Goal: Information Seeking & Learning: Learn about a topic

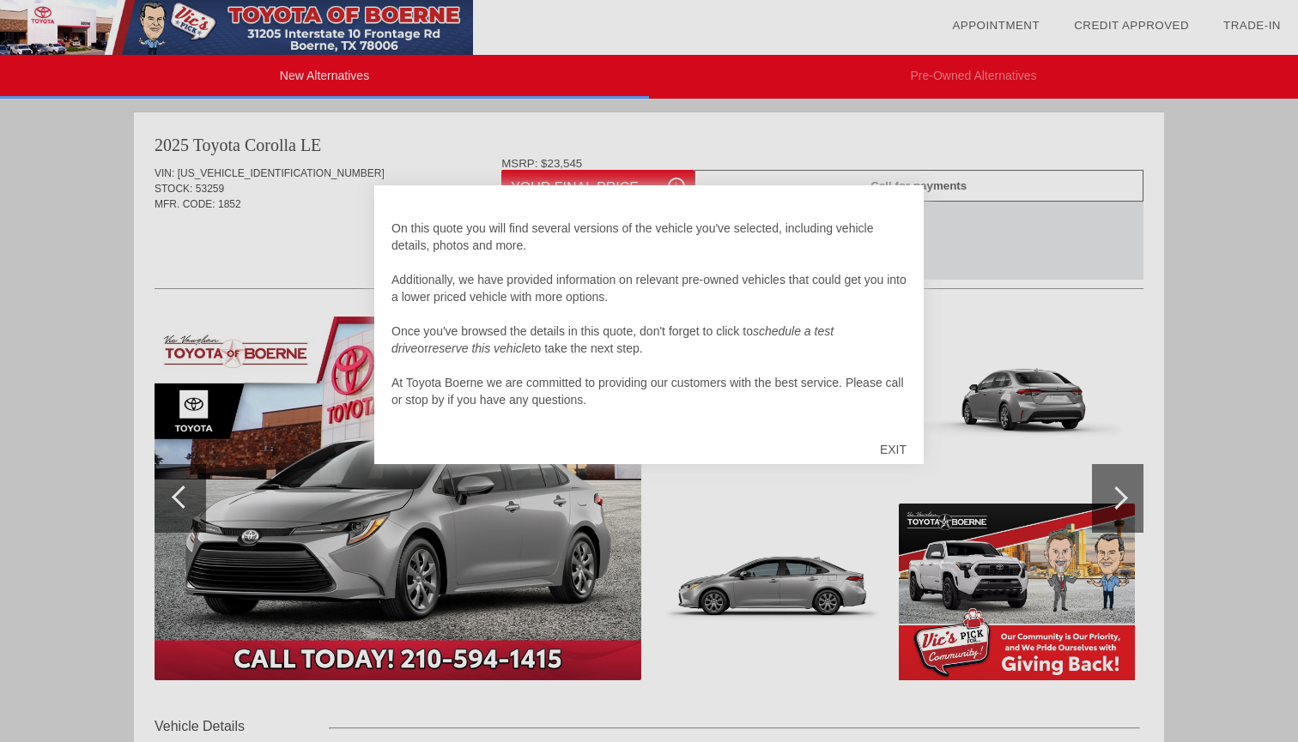
scroll to position [29, 0]
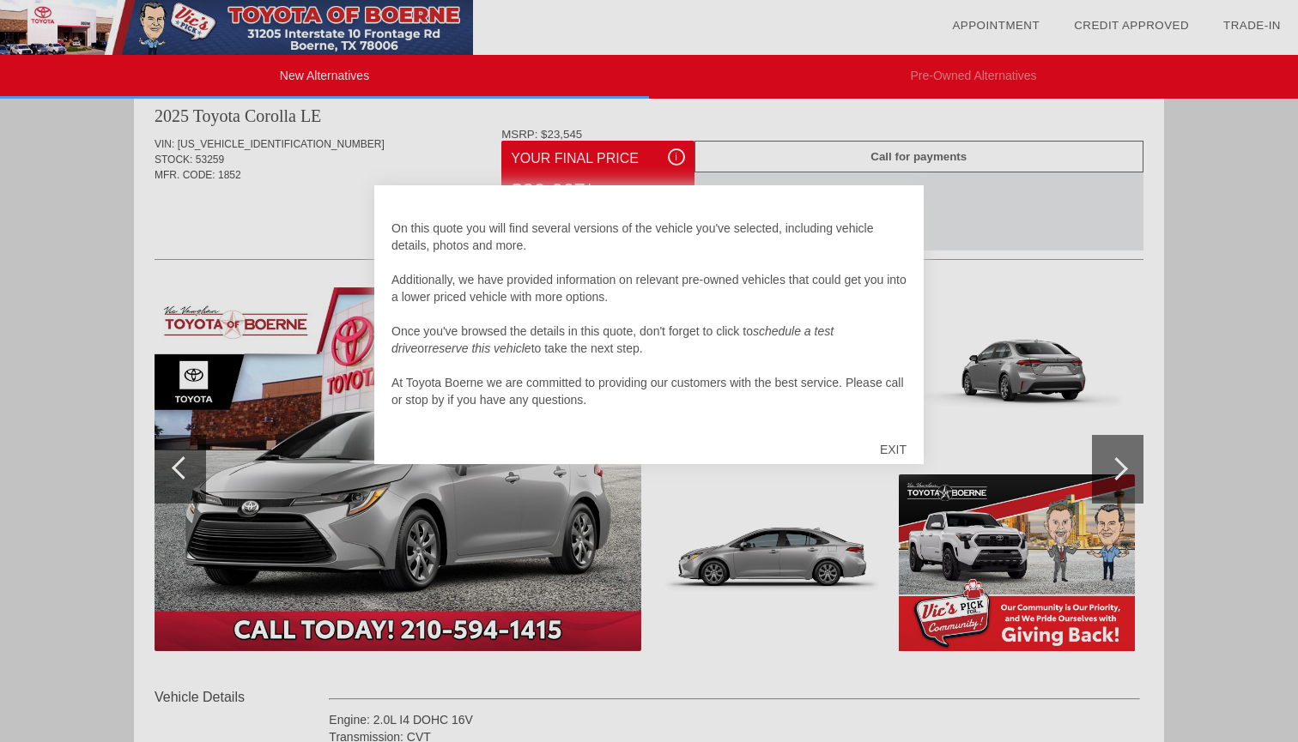
click at [901, 451] on div "EXIT" at bounding box center [893, 449] width 61 height 51
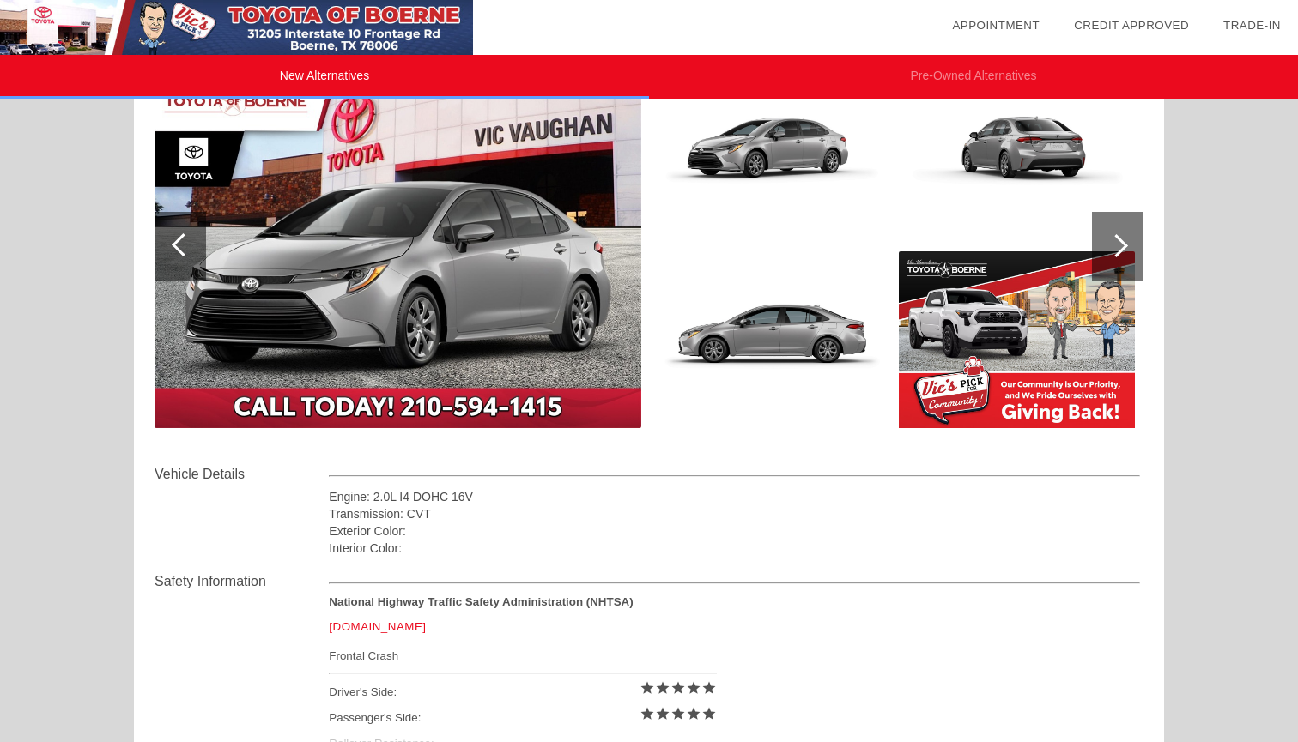
scroll to position [235, 0]
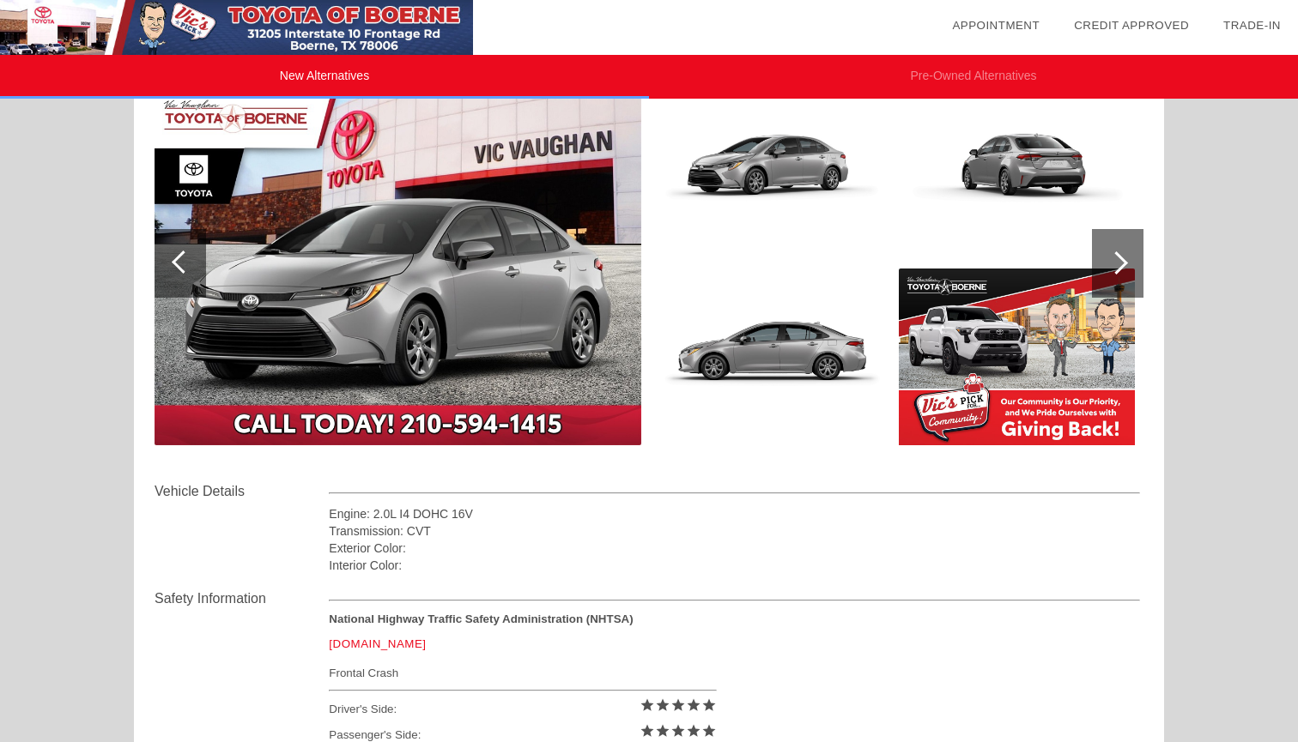
click at [1119, 256] on div at bounding box center [1116, 262] width 23 height 23
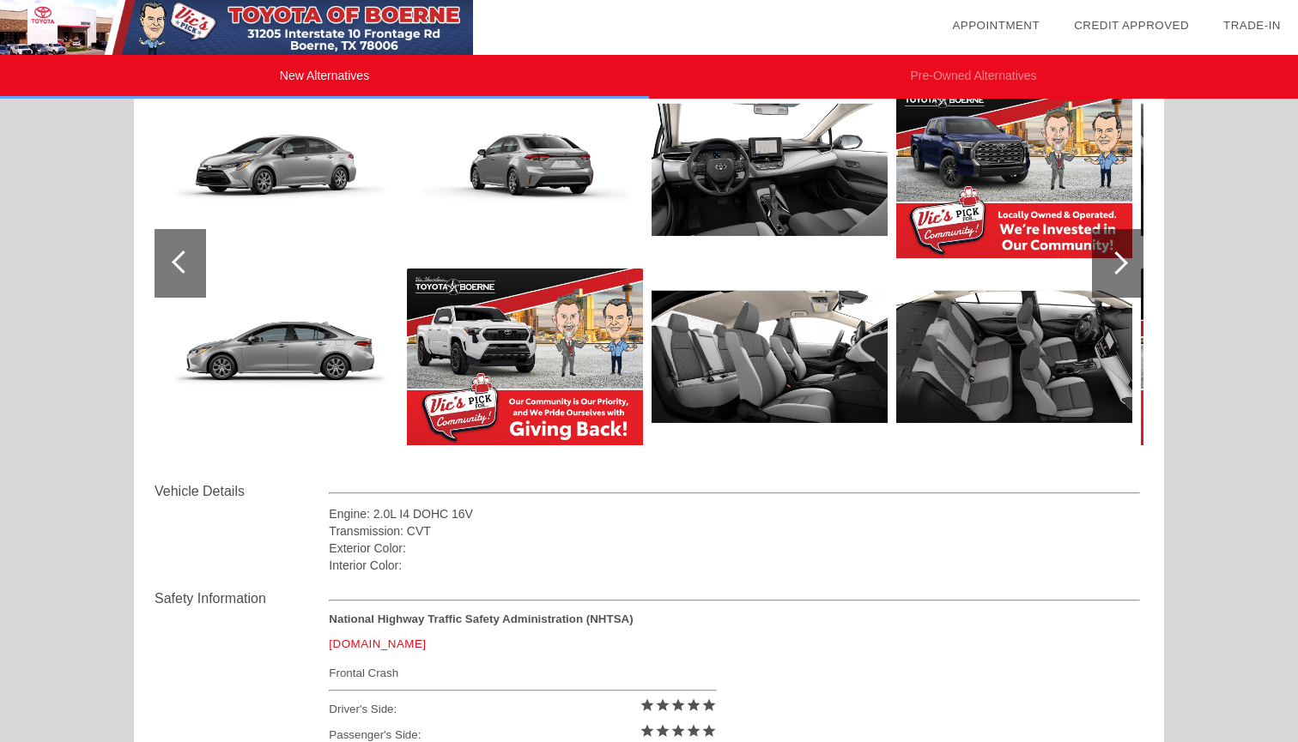
click at [1119, 256] on div at bounding box center [1116, 262] width 23 height 23
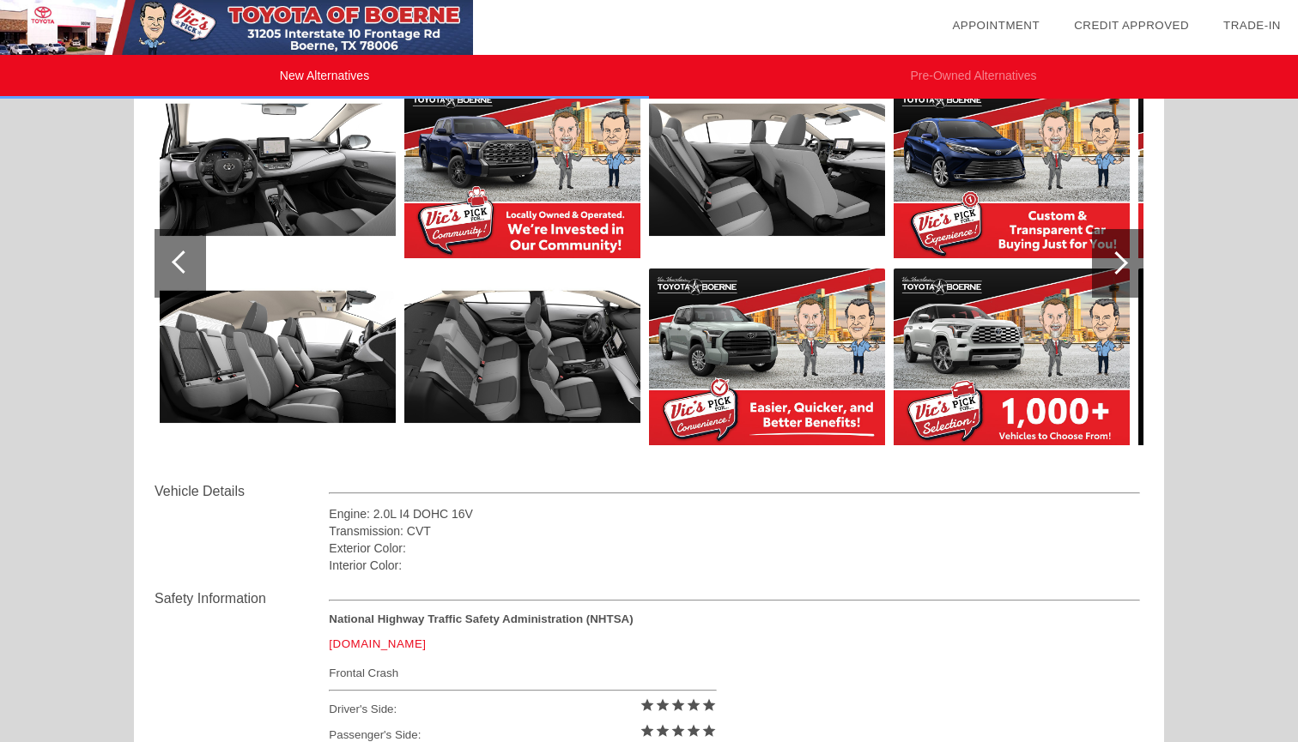
click at [1119, 256] on div at bounding box center [1116, 262] width 23 height 23
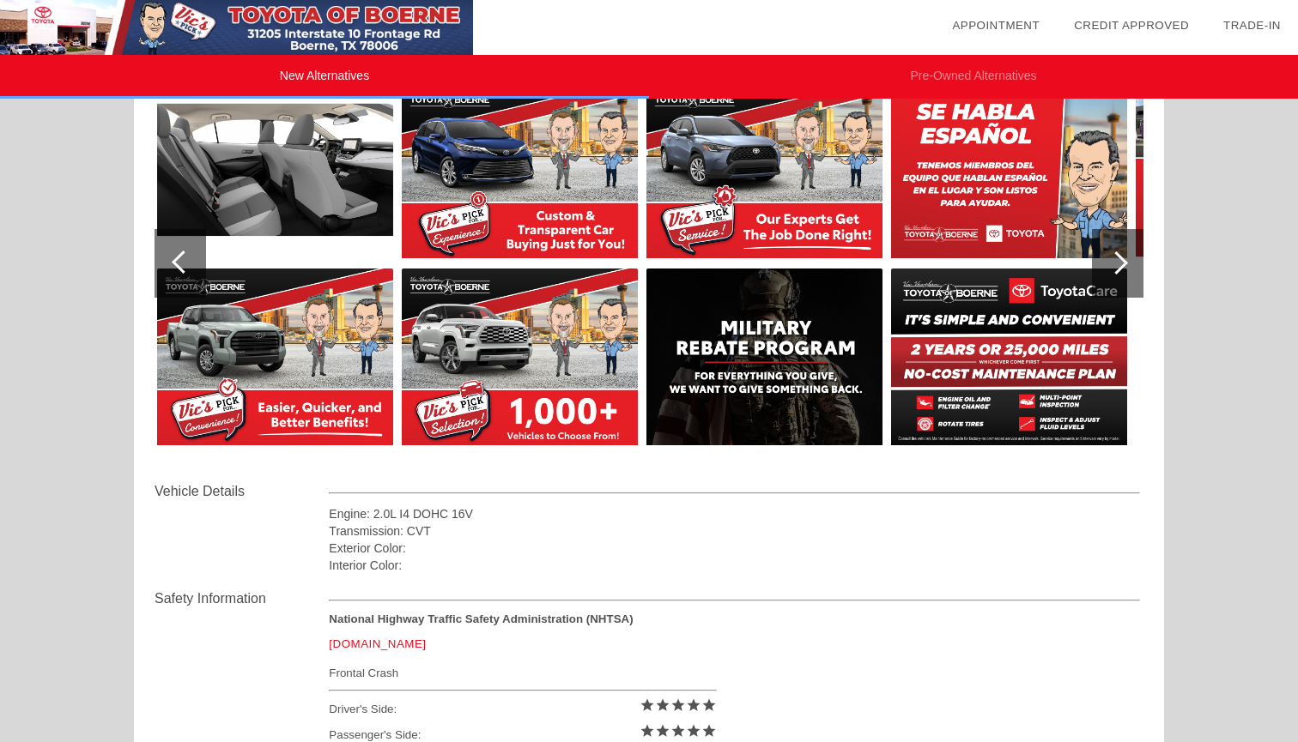
click at [185, 277] on div at bounding box center [179, 263] width 51 height 69
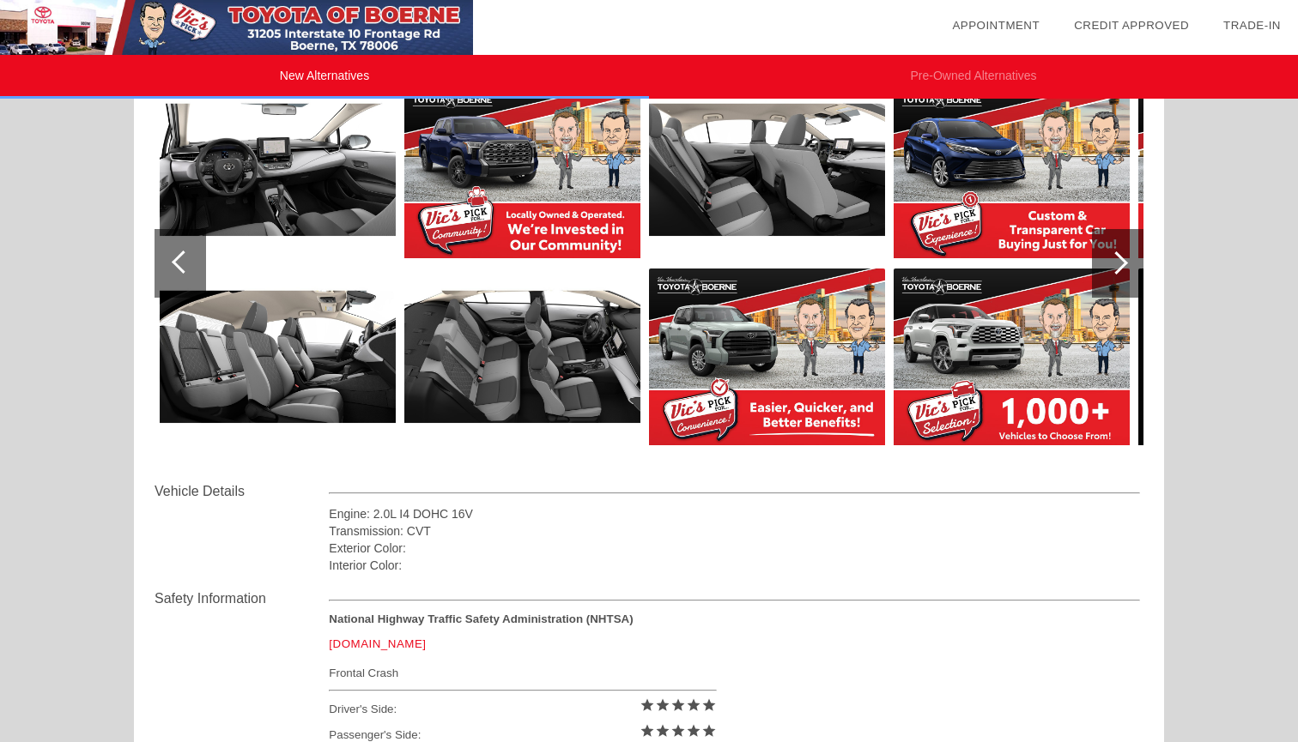
click at [1104, 263] on div at bounding box center [1117, 263] width 51 height 69
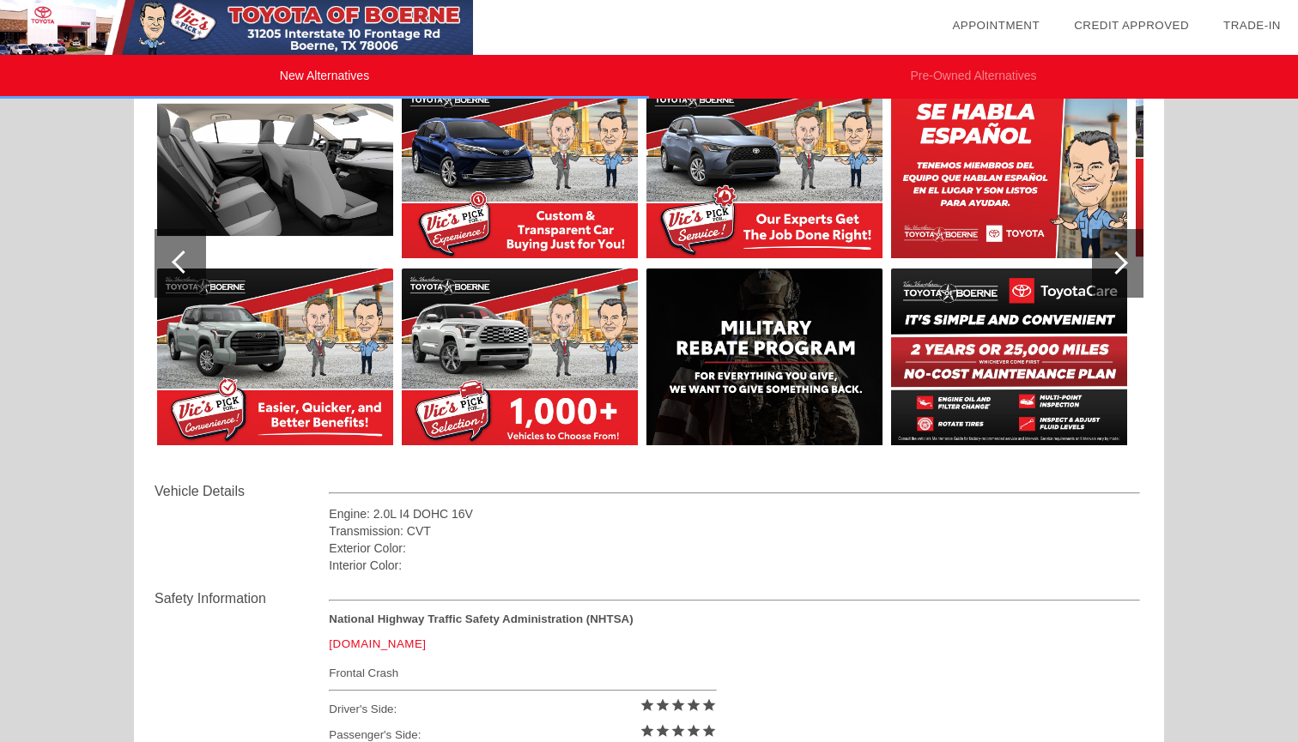
click at [1104, 263] on div at bounding box center [1117, 263] width 51 height 69
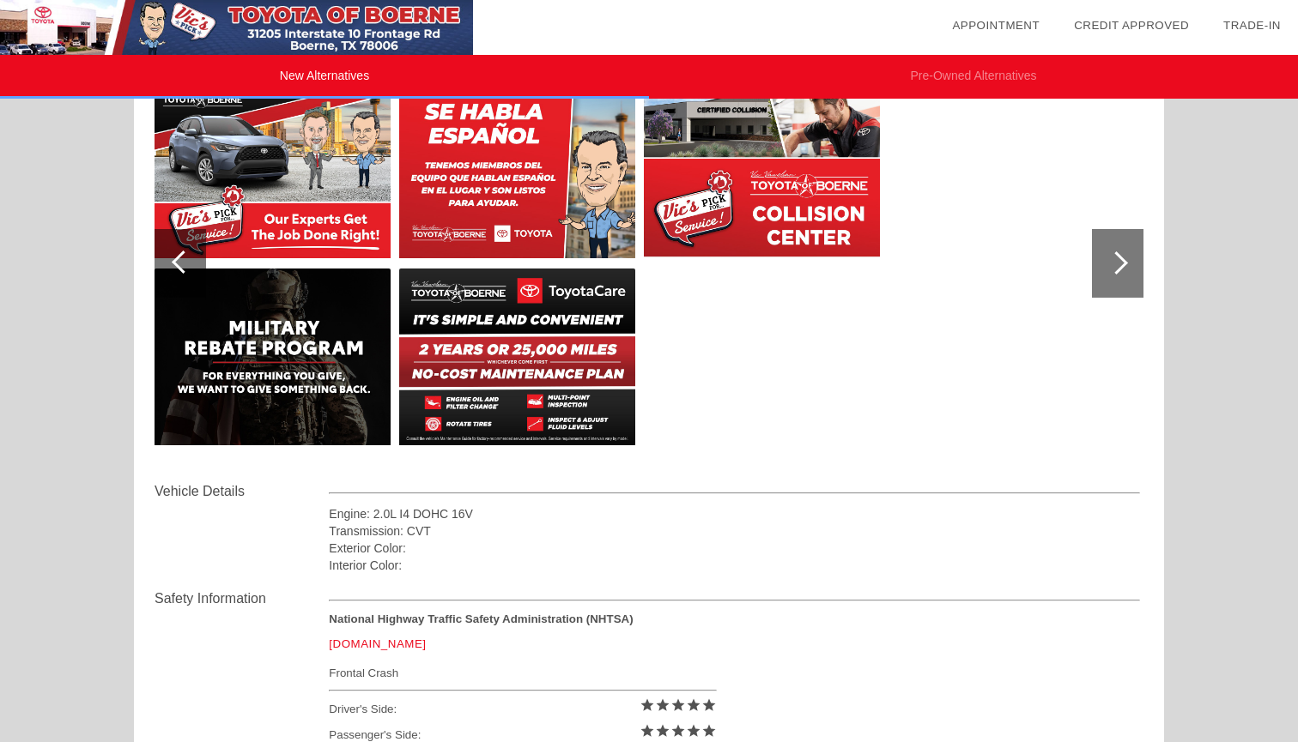
click at [1104, 263] on div at bounding box center [1117, 263] width 51 height 69
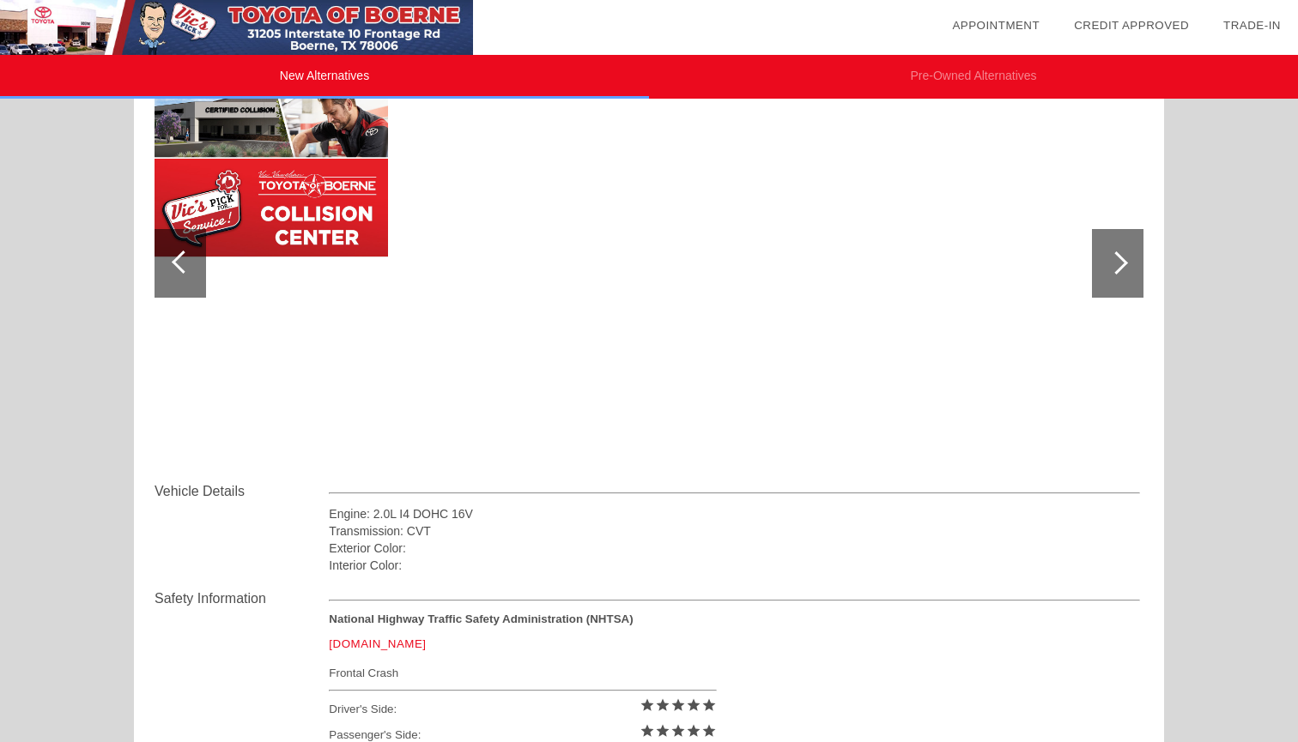
click at [1104, 263] on div at bounding box center [1117, 263] width 51 height 69
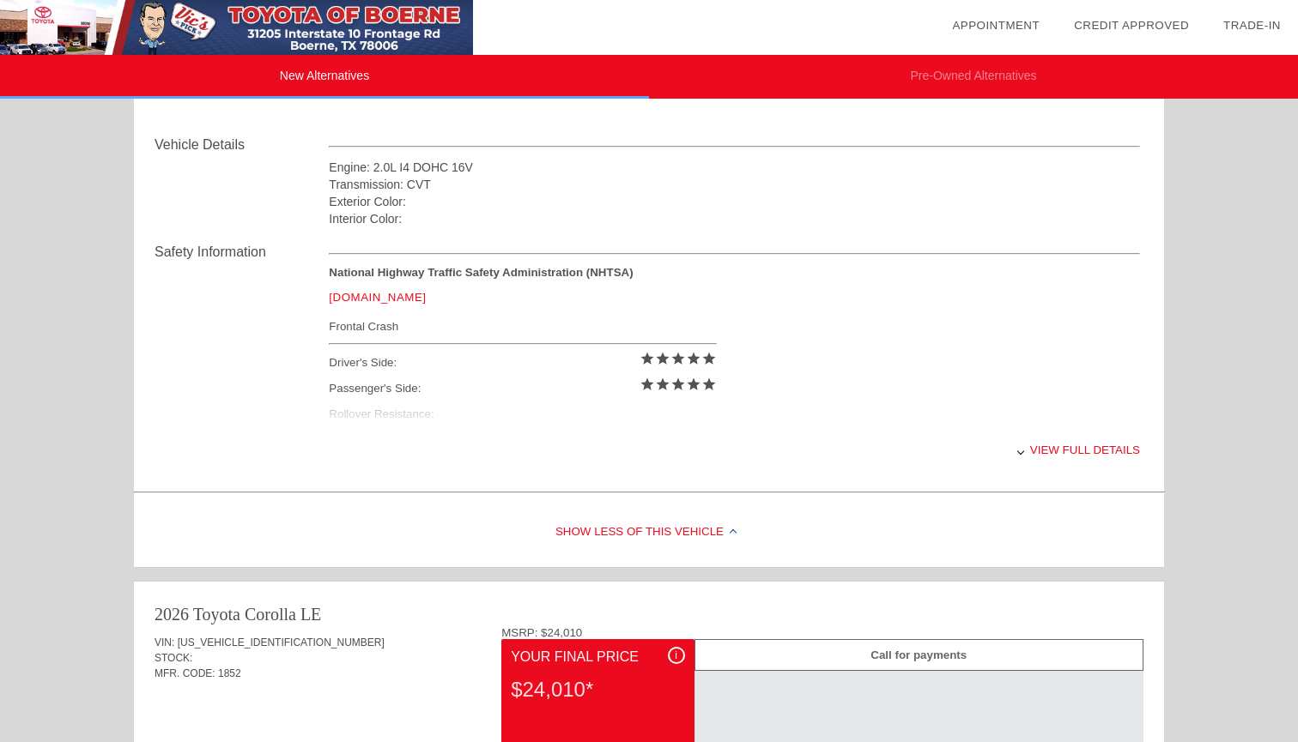
scroll to position [585, 0]
click at [1060, 448] on div "View full details" at bounding box center [734, 448] width 811 height 42
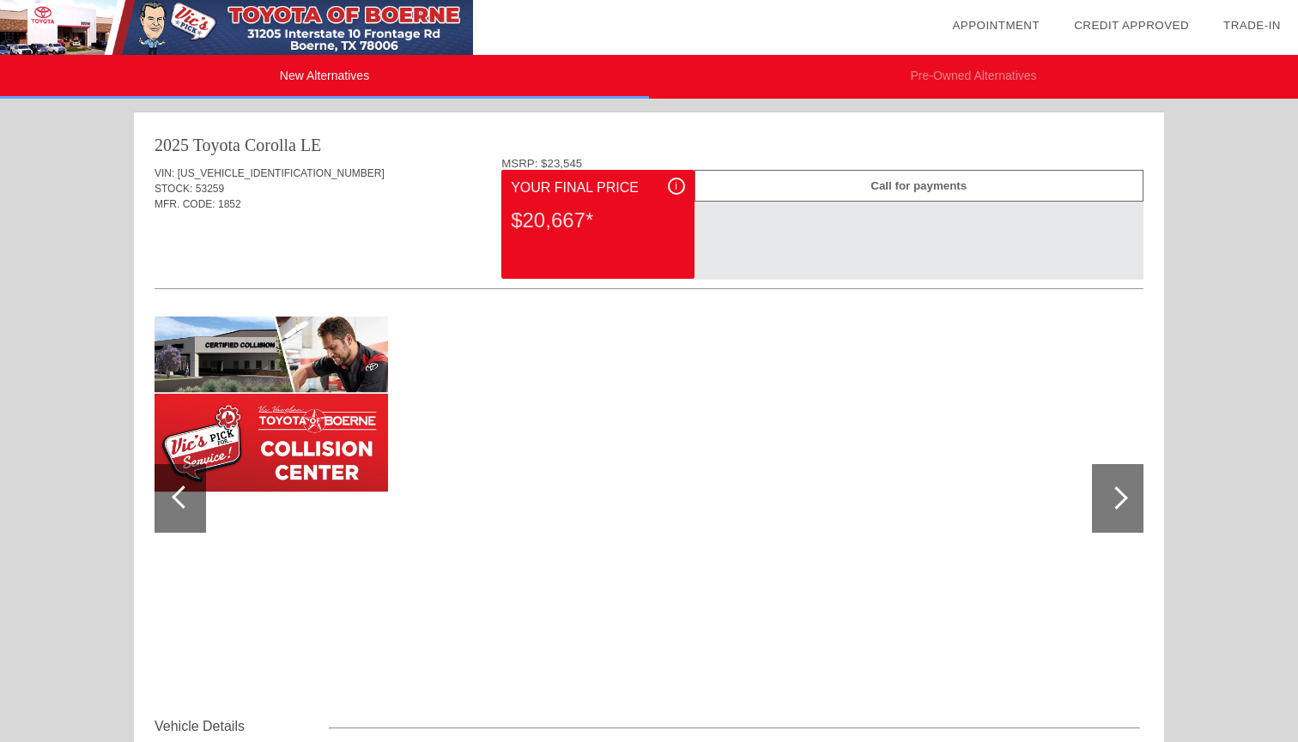
scroll to position [0, 0]
click at [676, 185] on div "i" at bounding box center [676, 186] width 17 height 17
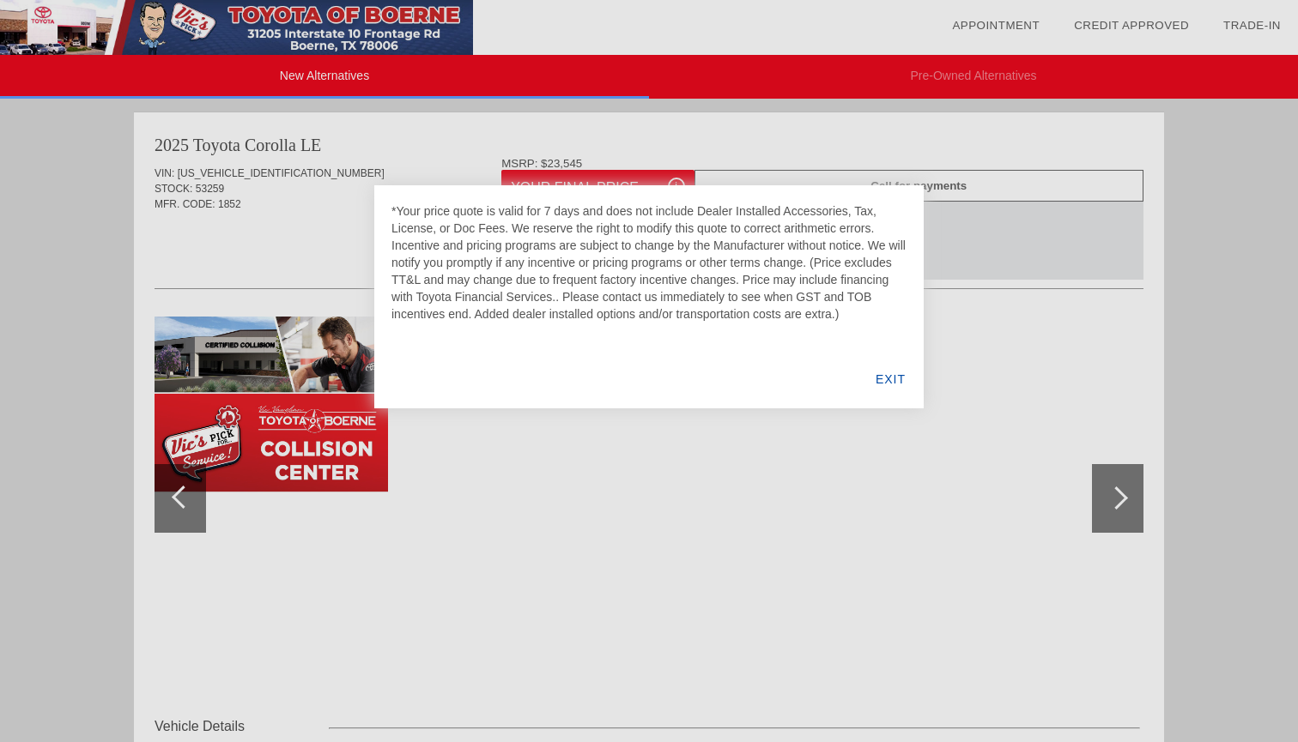
click at [898, 377] on div "EXIT" at bounding box center [890, 379] width 66 height 58
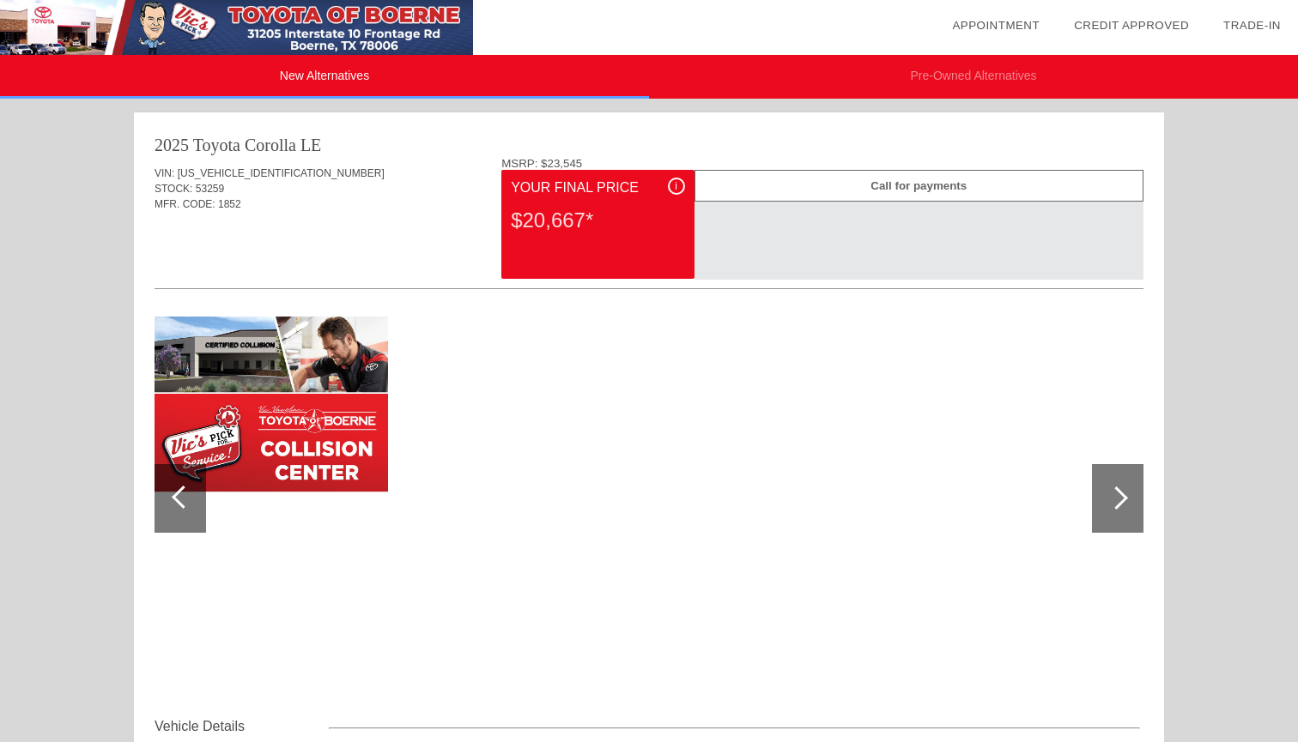
click at [1124, 488] on div at bounding box center [1117, 498] width 51 height 69
click at [172, 484] on div at bounding box center [179, 498] width 51 height 69
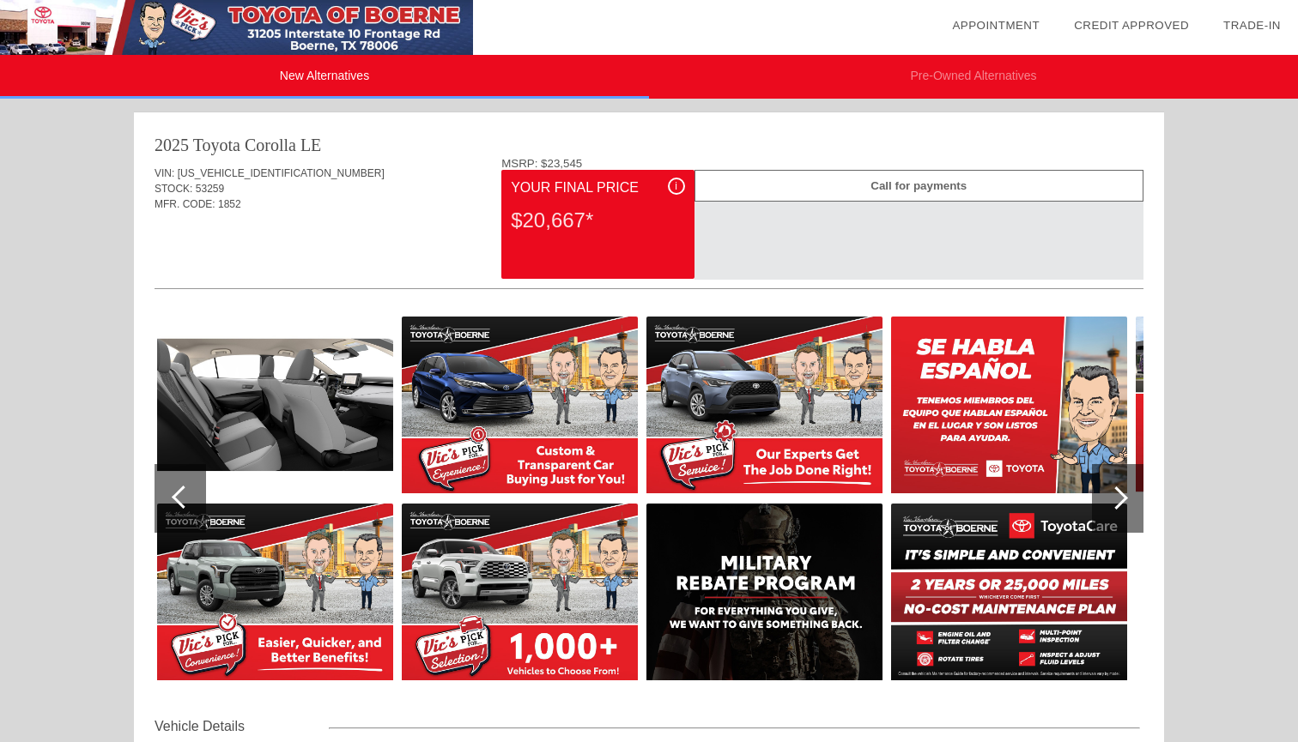
click at [172, 484] on div at bounding box center [179, 498] width 51 height 69
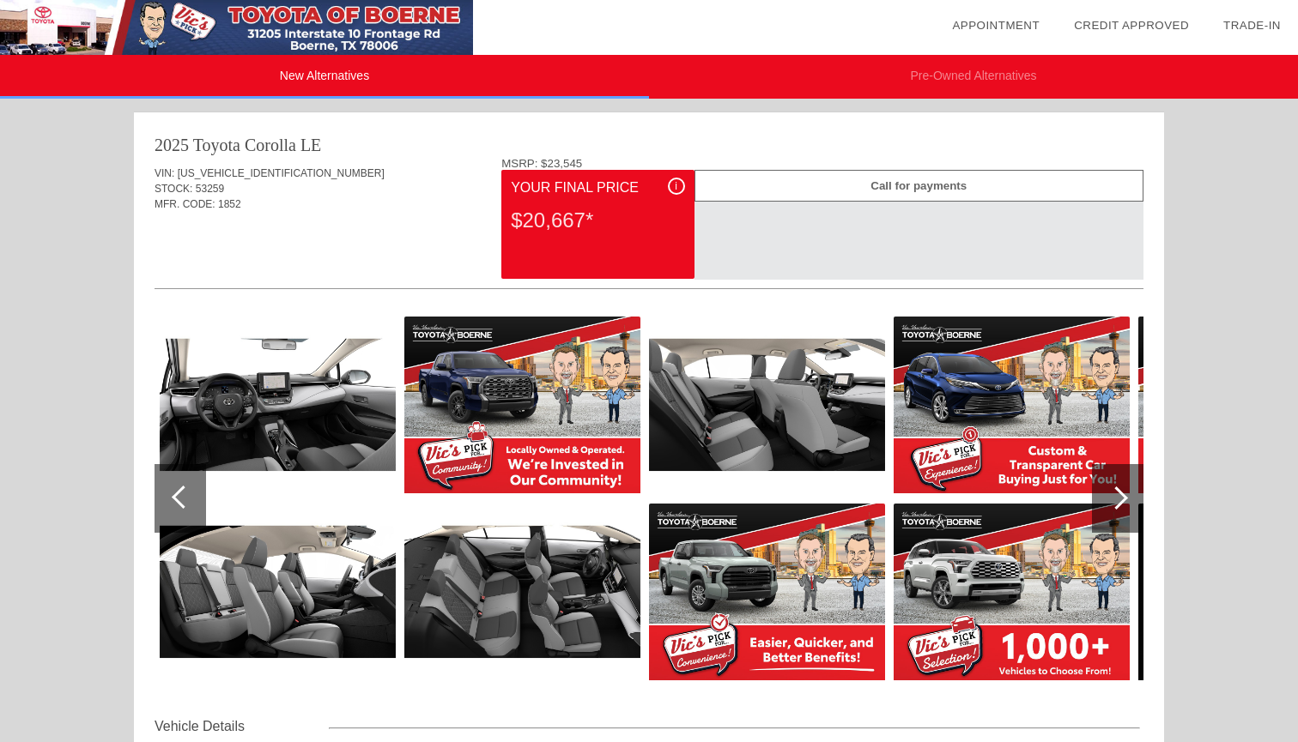
click at [172, 484] on div at bounding box center [179, 498] width 51 height 69
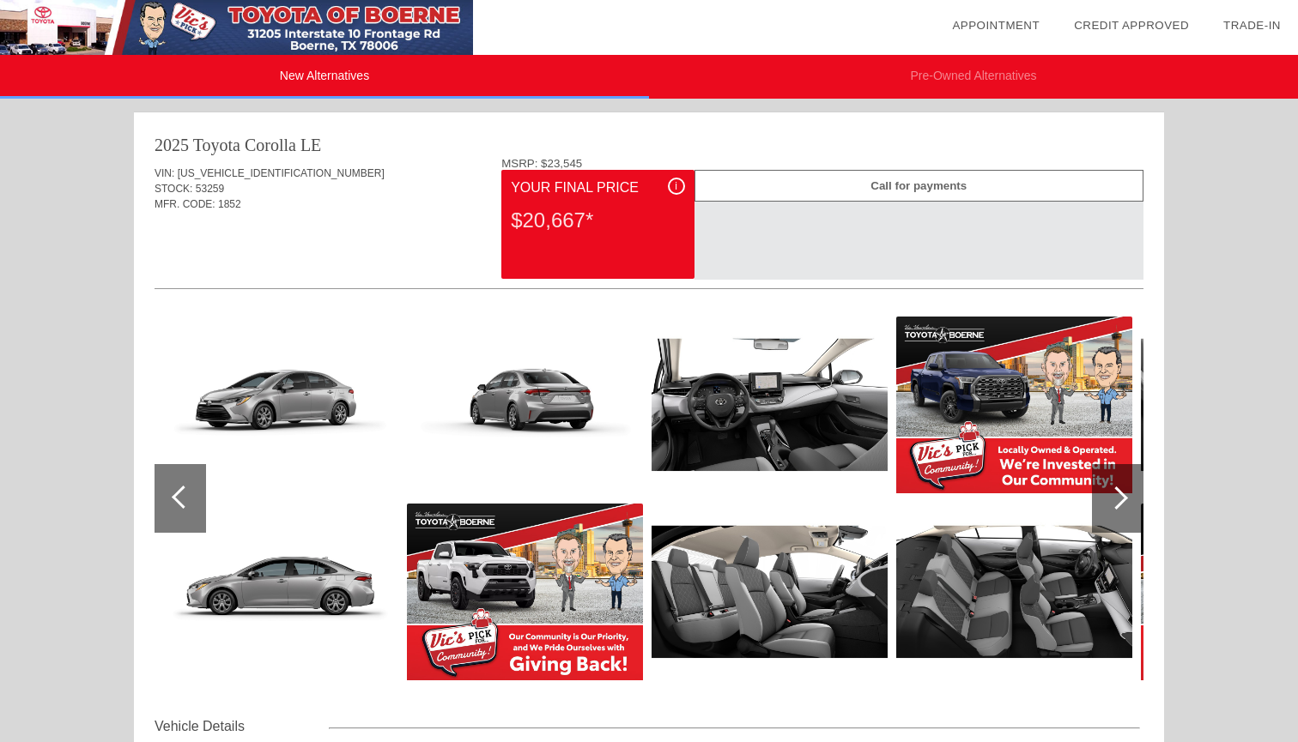
click at [172, 484] on div at bounding box center [179, 498] width 51 height 69
